Goal: Task Accomplishment & Management: Use online tool/utility

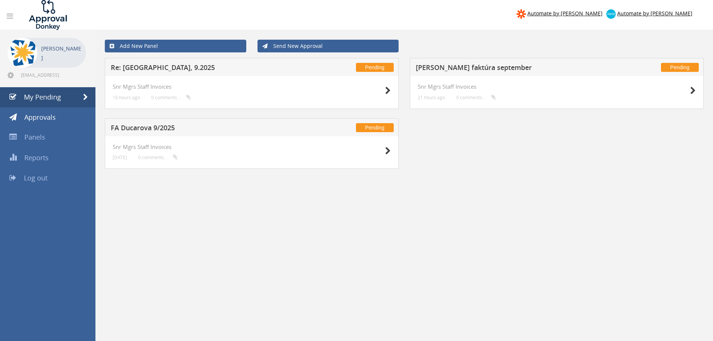
click at [158, 122] on div "Pending FA [PERSON_NAME] 9/2025" at bounding box center [252, 127] width 294 height 18
click at [155, 128] on h5 "FA Ducarova 9/2025" at bounding box center [209, 128] width 197 height 9
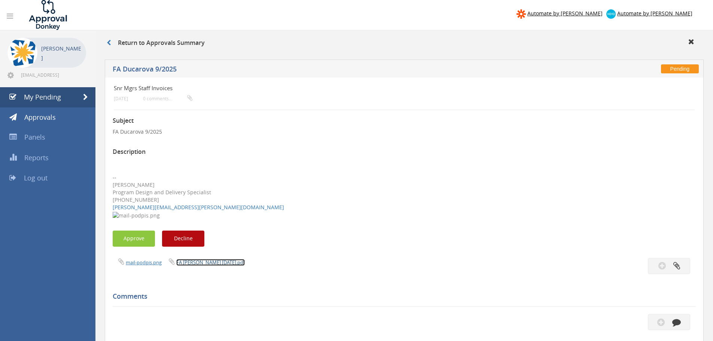
click at [201, 264] on link "FA [PERSON_NAME] [DATE].pdf" at bounding box center [210, 262] width 68 height 7
click at [126, 236] on button "Approve" at bounding box center [134, 238] width 42 height 16
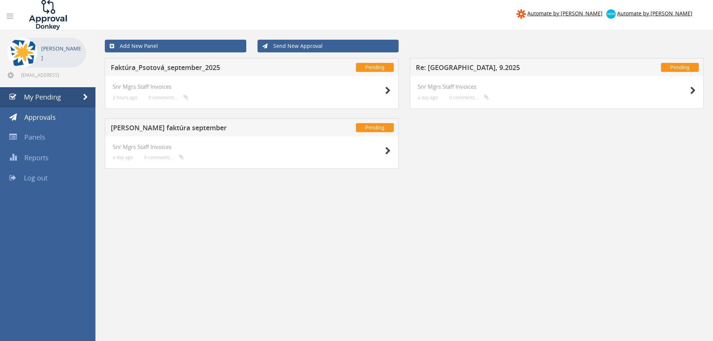
click at [155, 128] on h5 "[PERSON_NAME] faktúra september" at bounding box center [209, 128] width 197 height 9
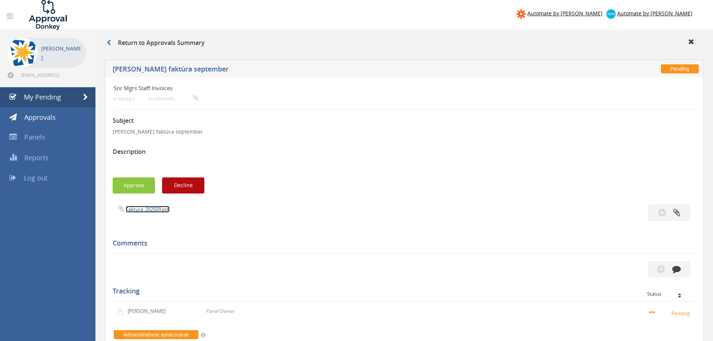
click at [135, 206] on link "Faktura_202509.pdf" at bounding box center [148, 209] width 44 height 7
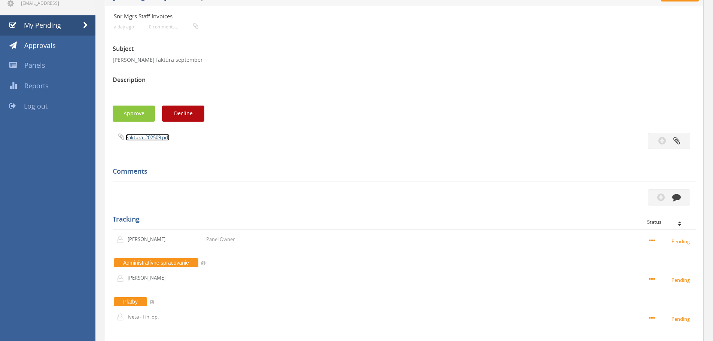
scroll to position [75, 0]
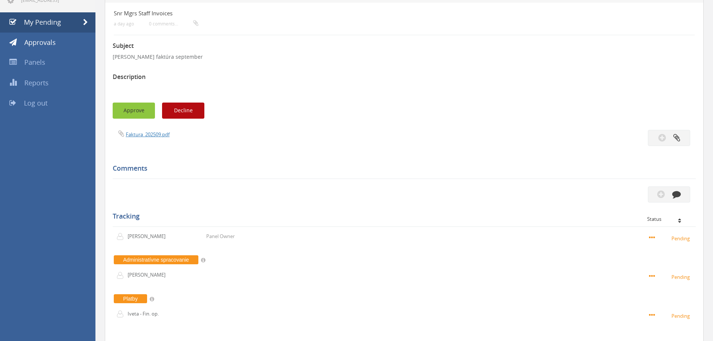
click at [134, 107] on button "Approve" at bounding box center [134, 111] width 42 height 16
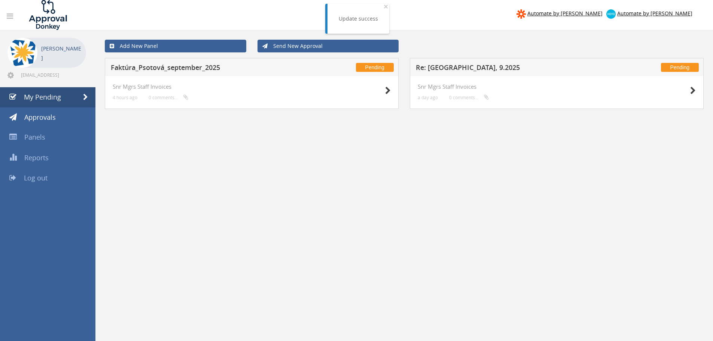
click at [168, 68] on h5 "Faktúra_Psotová_september_2025" at bounding box center [209, 68] width 197 height 9
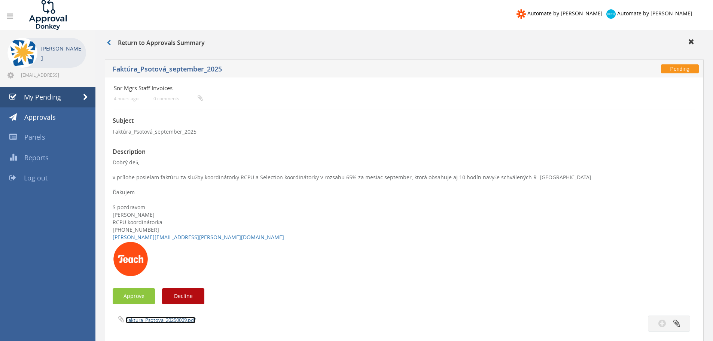
click at [140, 317] on link "Faktura_Psotova_20250009.pdf" at bounding box center [161, 320] width 70 height 7
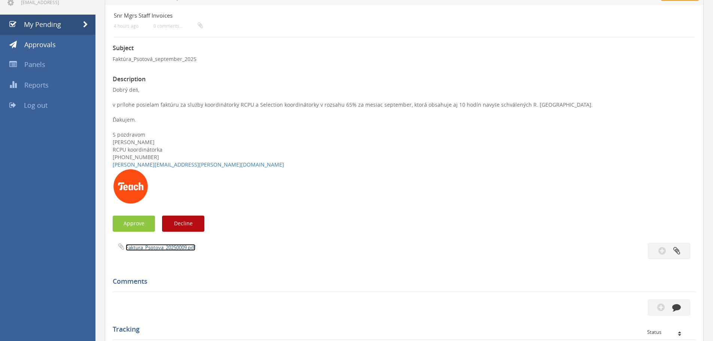
scroll to position [75, 0]
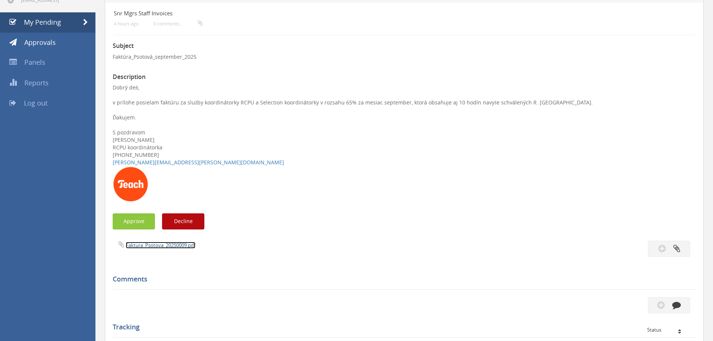
click at [151, 244] on link "Faktura_Psotova_20250009.pdf" at bounding box center [161, 245] width 70 height 7
click at [134, 219] on button "Approve" at bounding box center [134, 221] width 42 height 16
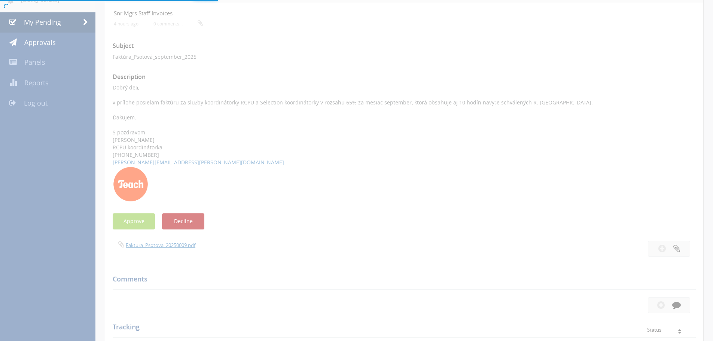
scroll to position [30, 0]
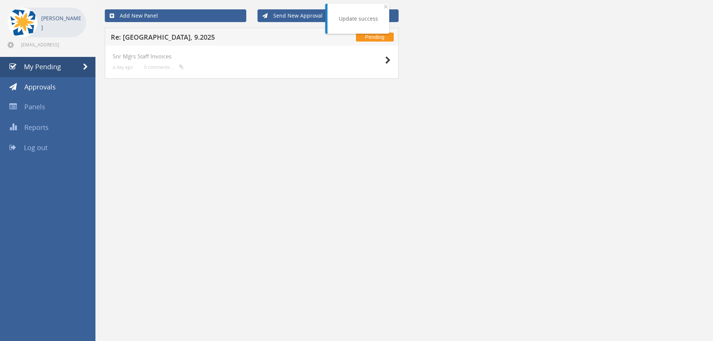
click at [149, 35] on h5 "Re: [GEOGRAPHIC_DATA], 9.2025" at bounding box center [209, 38] width 197 height 9
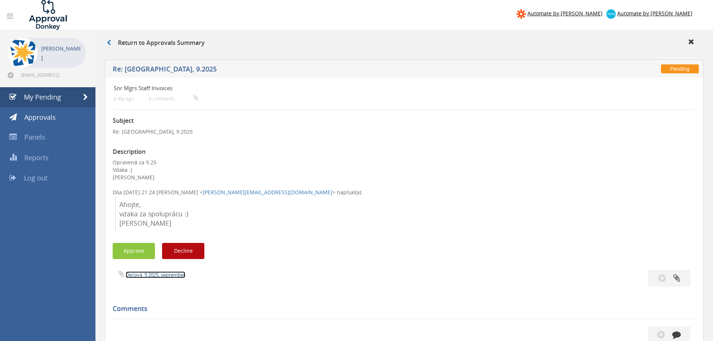
click at [146, 274] on link "Dečová_9.2025, september" at bounding box center [155, 274] width 59 height 7
click at [155, 276] on link "Dečová_9.2025, september" at bounding box center [155, 274] width 59 height 7
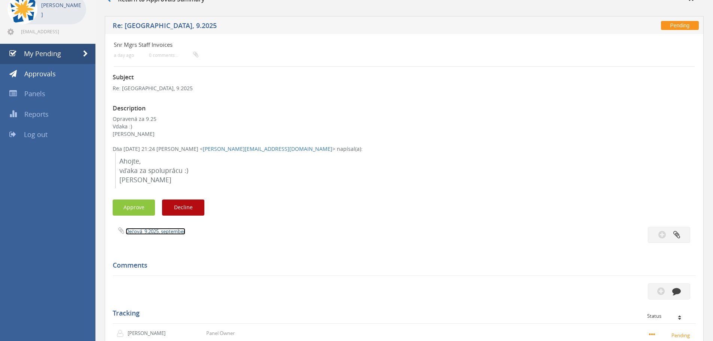
scroll to position [37, 0]
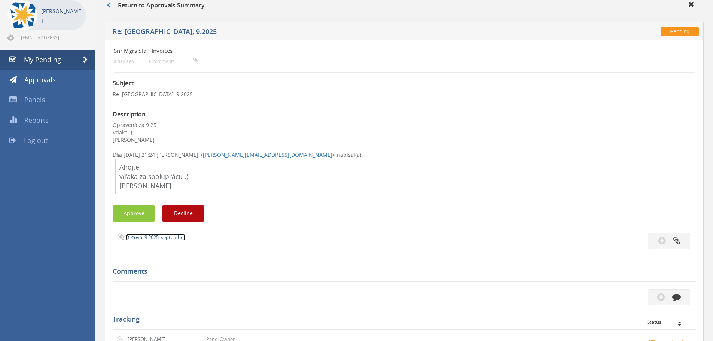
click at [144, 236] on link "Dečová_9.2025, september" at bounding box center [155, 237] width 59 height 7
